Goal: Information Seeking & Learning: Learn about a topic

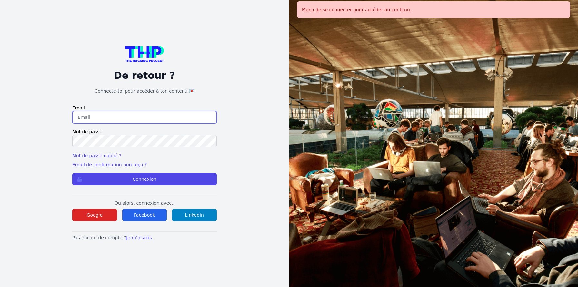
click at [148, 119] on input "email" at bounding box center [144, 117] width 145 height 12
type input "jruelle@hotmail.fr"
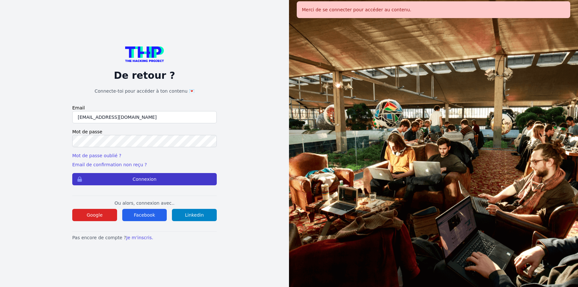
click at [163, 177] on button "Connexion" at bounding box center [144, 179] width 145 height 12
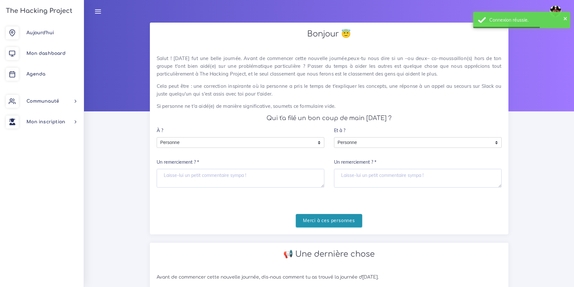
click at [337, 218] on input "Merci à ces personnes" at bounding box center [329, 220] width 66 height 13
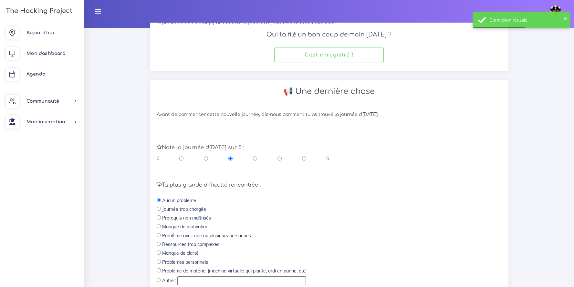
scroll to position [85, 0]
click at [304, 158] on input "radio" at bounding box center [304, 157] width 4 height 6
radio input "true"
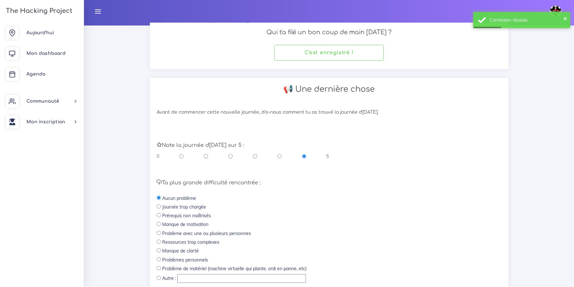
scroll to position [144, 0]
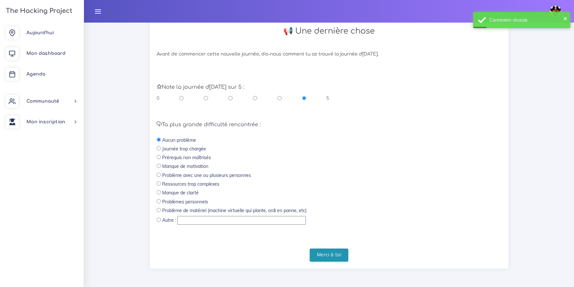
click at [339, 255] on input "Merci à toi" at bounding box center [329, 255] width 39 height 13
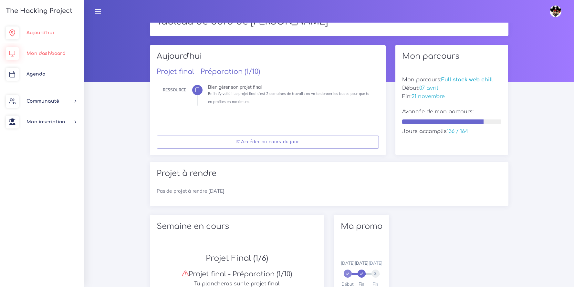
scroll to position [30, 0]
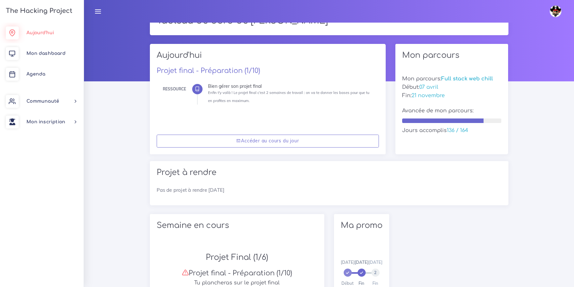
click at [45, 32] on span "Aujourd'hui" at bounding box center [39, 32] width 27 height 5
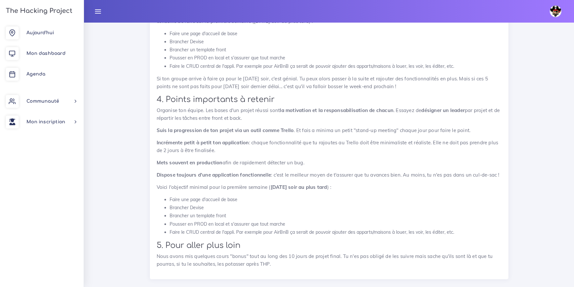
scroll to position [1650, 0]
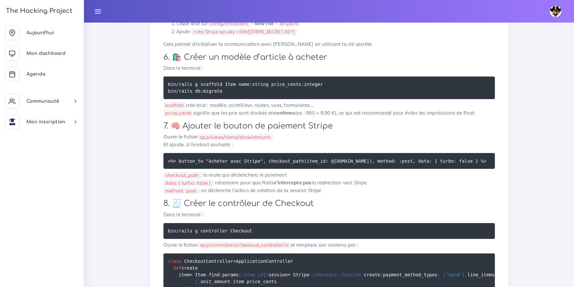
scroll to position [448, 0]
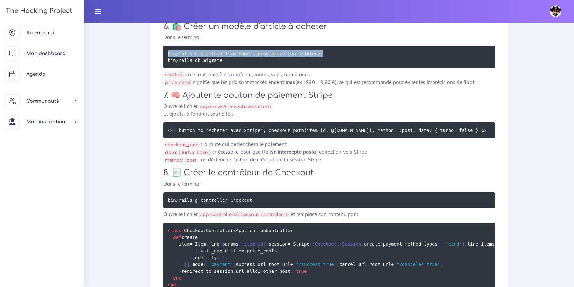
drag, startPoint x: 303, startPoint y: 74, endPoint x: 164, endPoint y: 75, distance: 139.1
click at [164, 68] on pre "bin/rails g scaffold Item name:string price_cents:integer bin/rails db:migrate" at bounding box center [328, 57] width 331 height 23
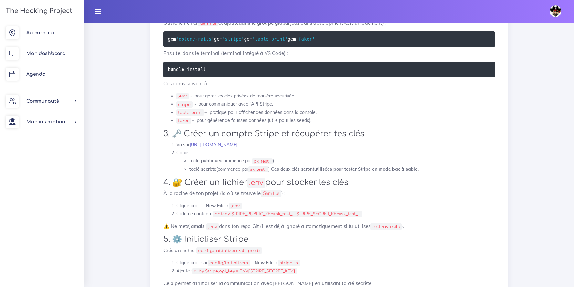
scroll to position [307, 0]
